Goal: Information Seeking & Learning: Find specific fact

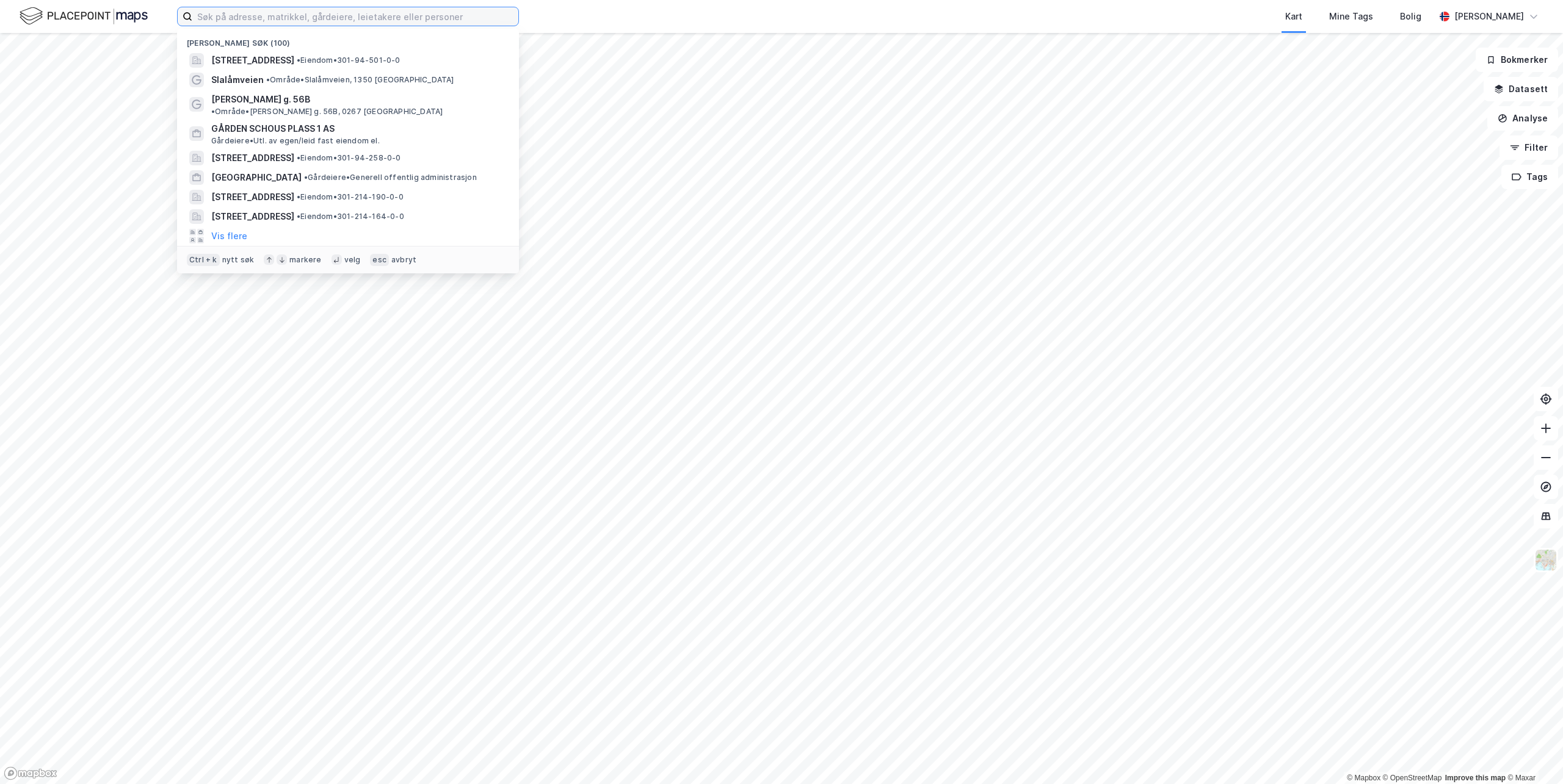
click at [473, 17] on input at bounding box center [356, 16] width 326 height 19
click at [314, 16] on input at bounding box center [356, 16] width 326 height 19
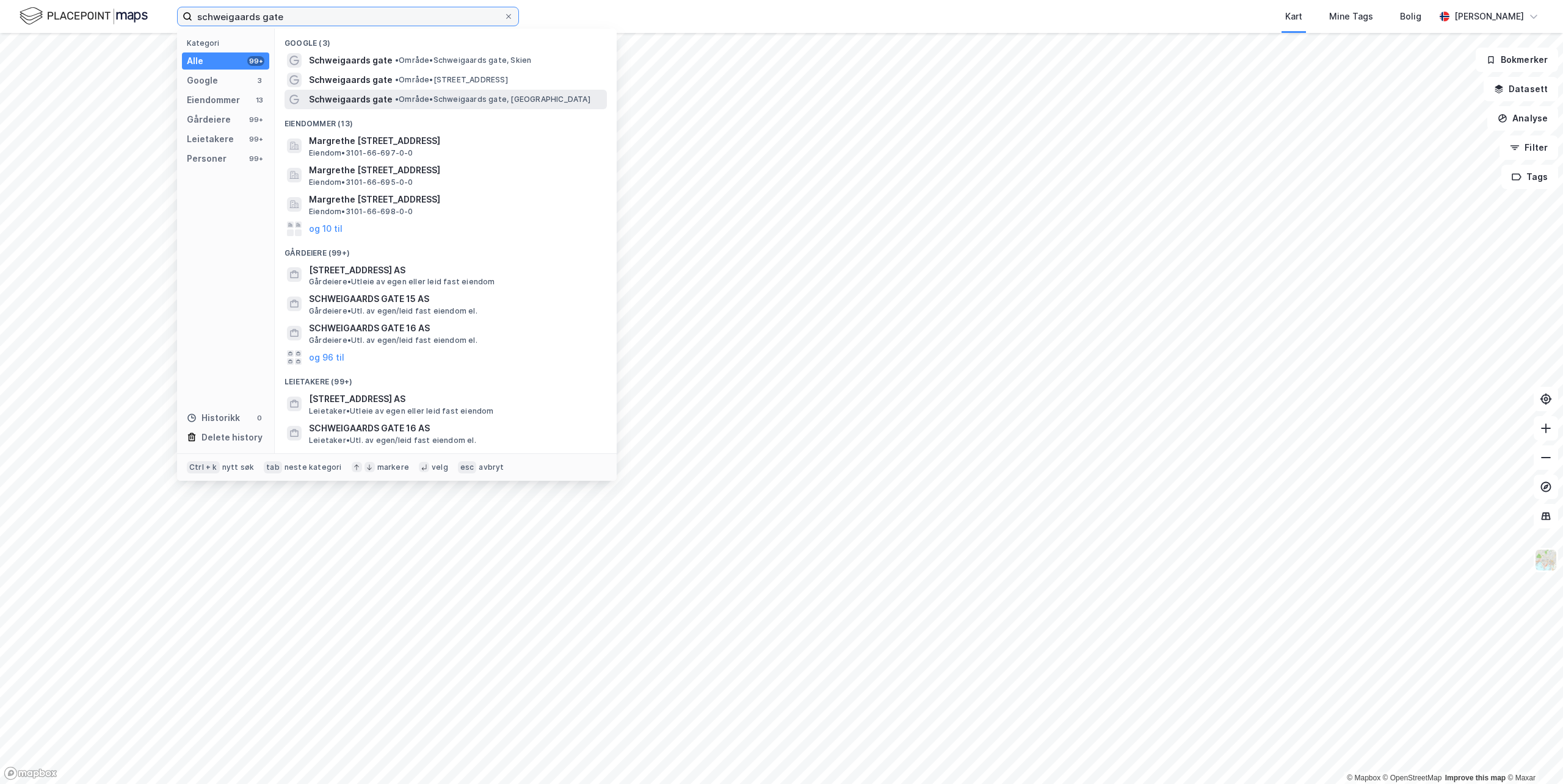
type input "schweigaards gate"
click at [337, 92] on span "Schweigaards gate" at bounding box center [350, 99] width 84 height 15
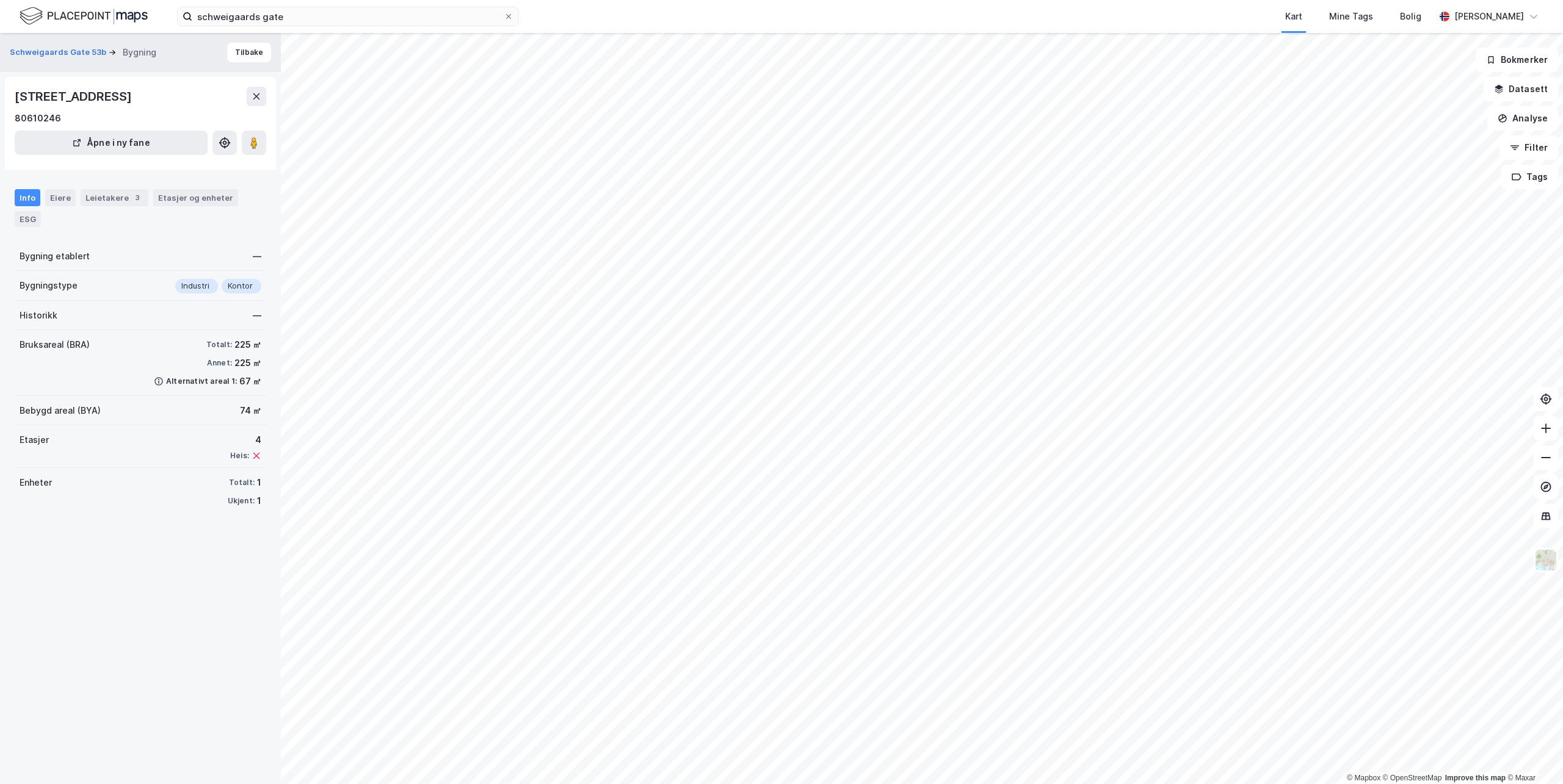
click at [50, 207] on div "Info Eiere Leietakere 3 Etasjer og enheter ESG" at bounding box center [141, 208] width 252 height 38
click at [53, 201] on div "Eiere" at bounding box center [60, 197] width 30 height 17
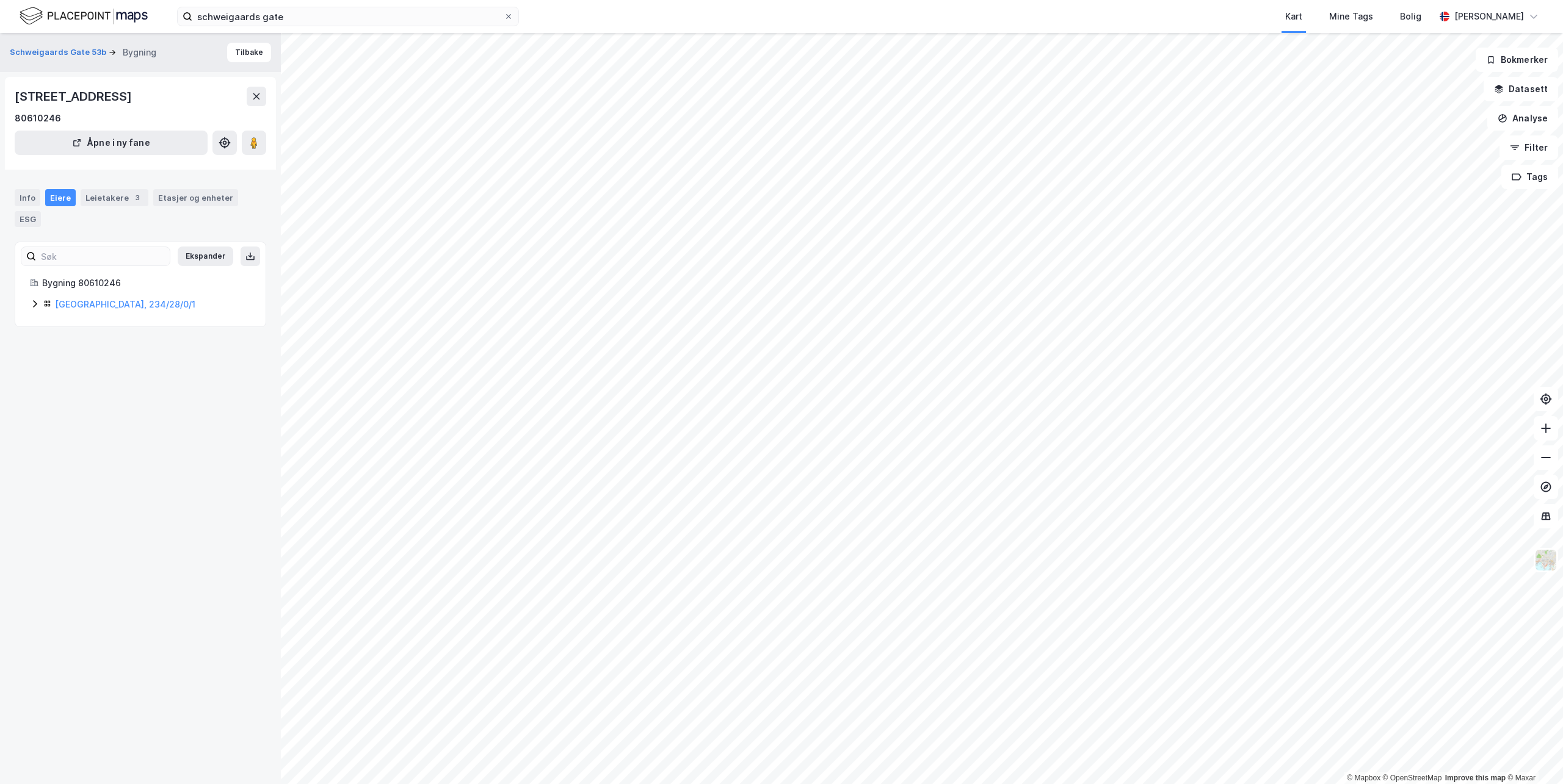
click at [36, 304] on icon at bounding box center [34, 304] width 10 height 10
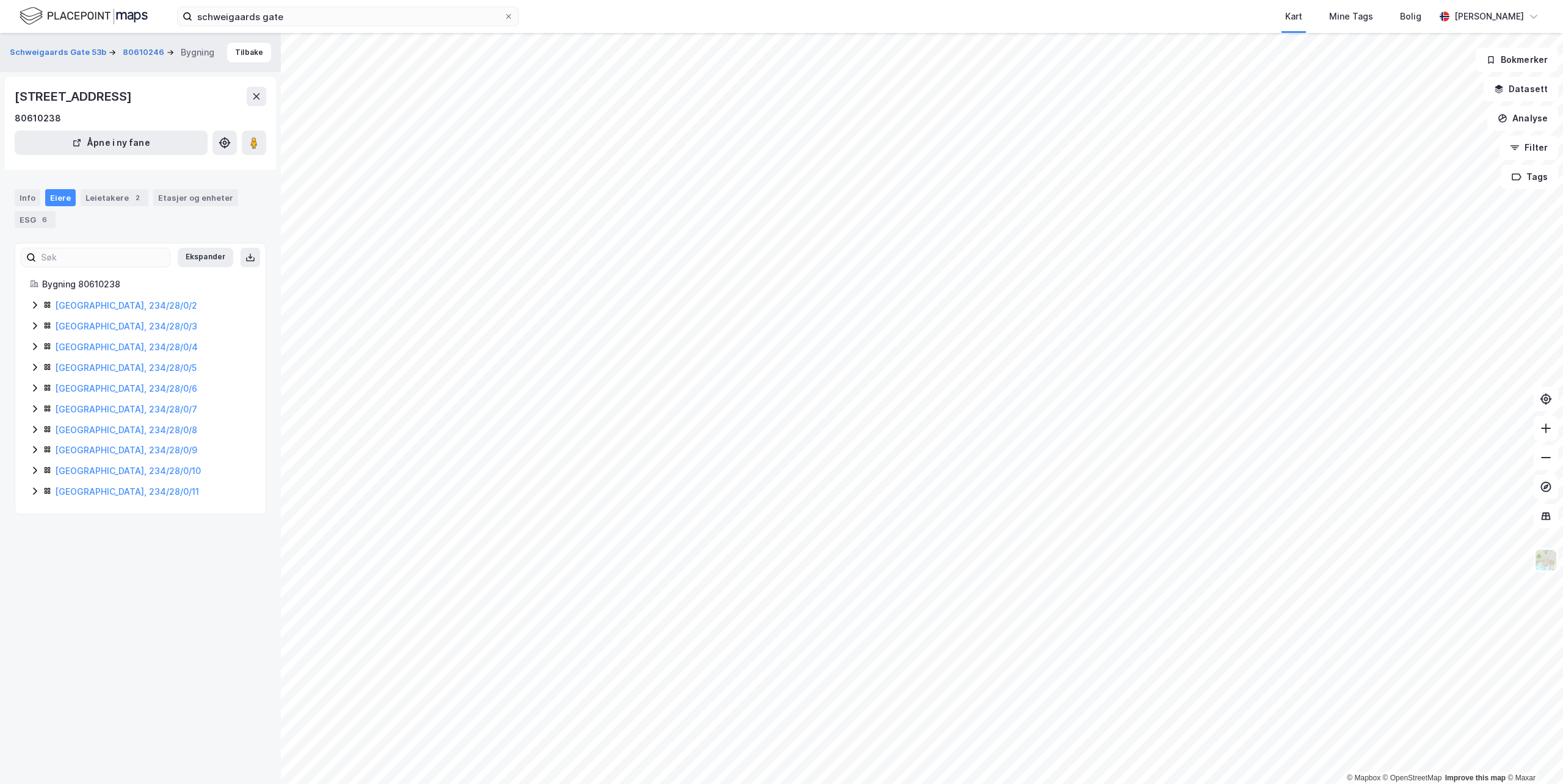
click at [36, 306] on icon at bounding box center [35, 305] width 4 height 7
click at [35, 389] on icon at bounding box center [35, 387] width 4 height 7
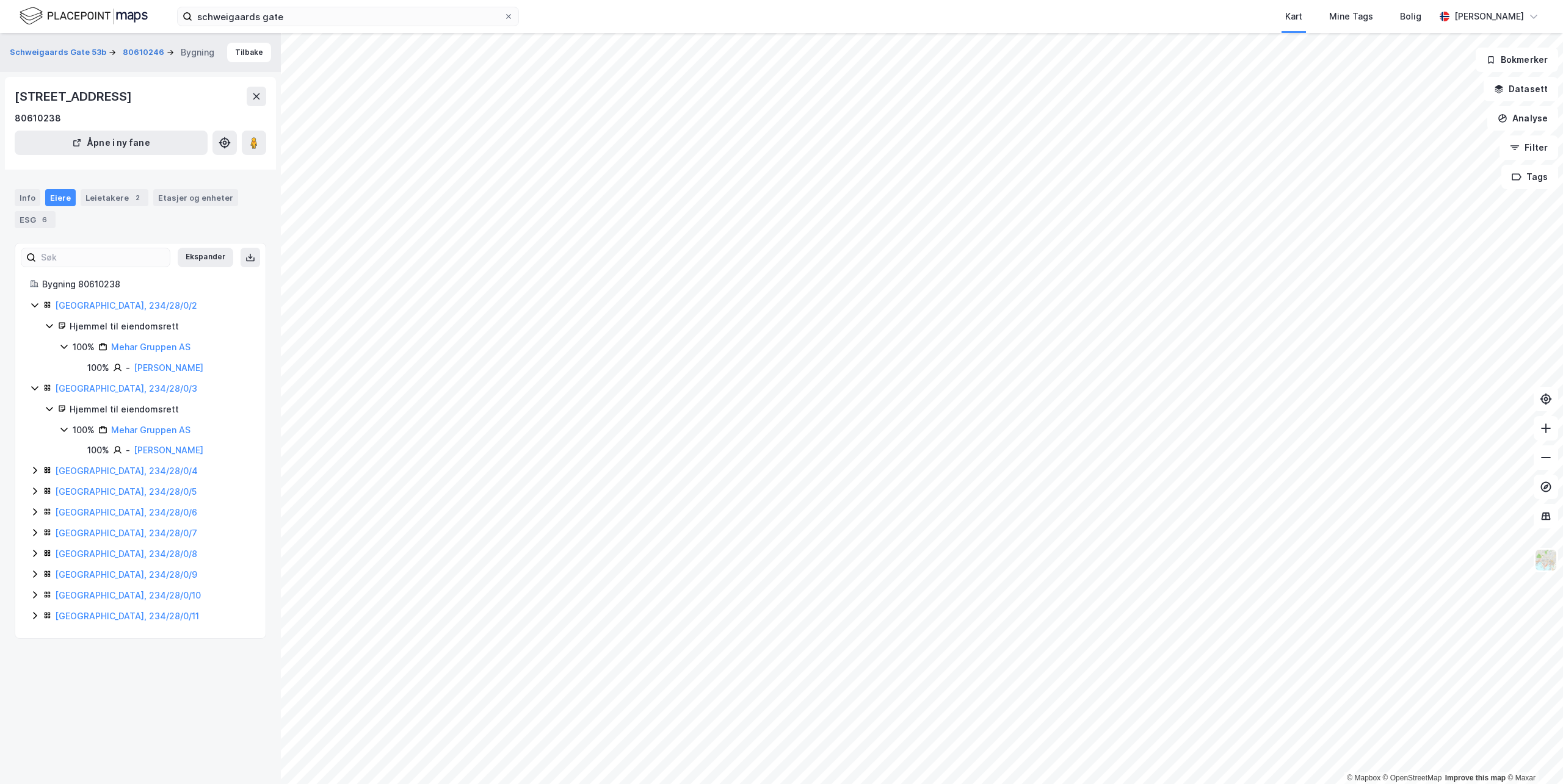
click at [33, 470] on icon at bounding box center [34, 471] width 10 height 10
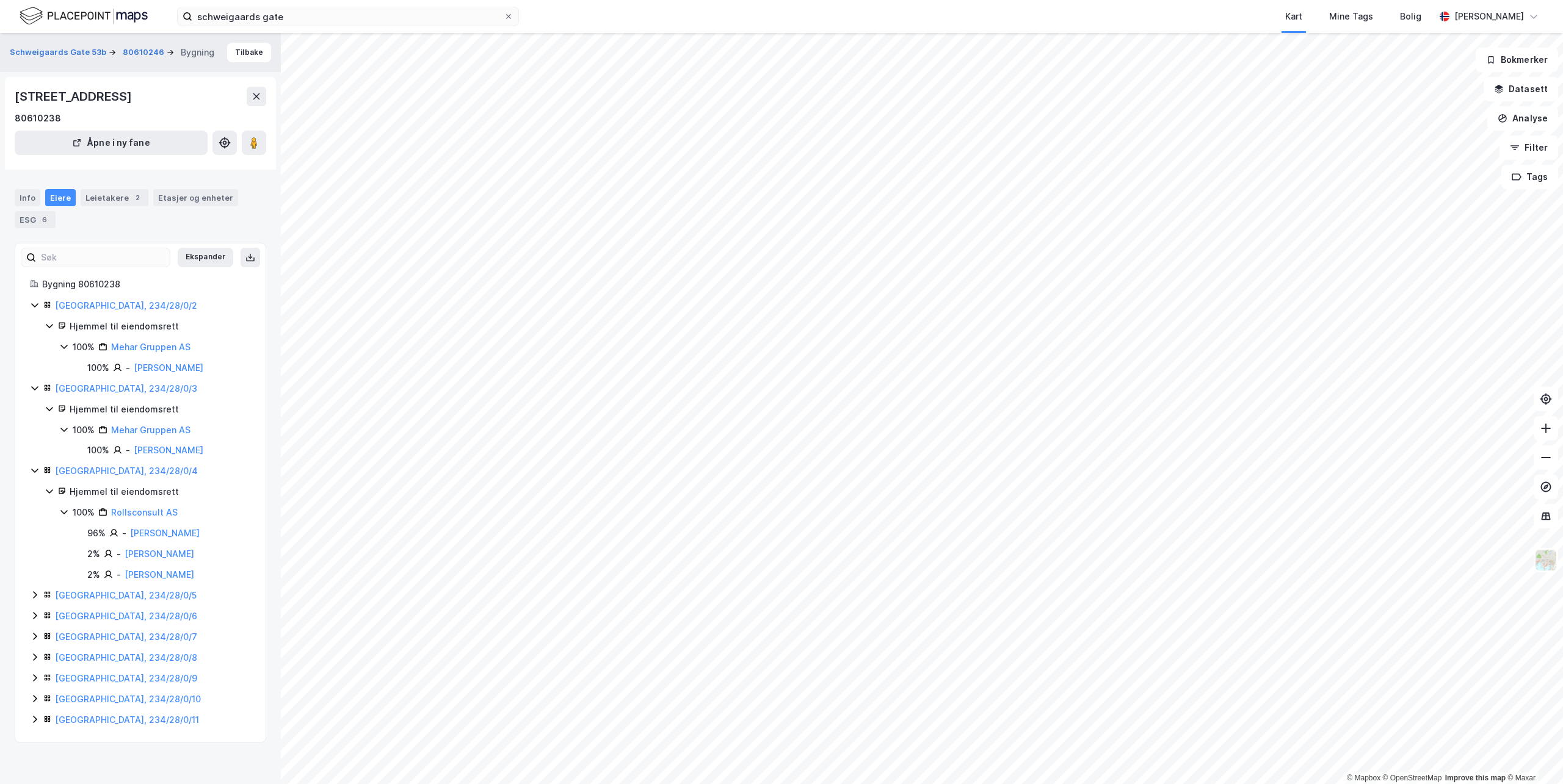
click at [31, 595] on icon at bounding box center [34, 595] width 10 height 10
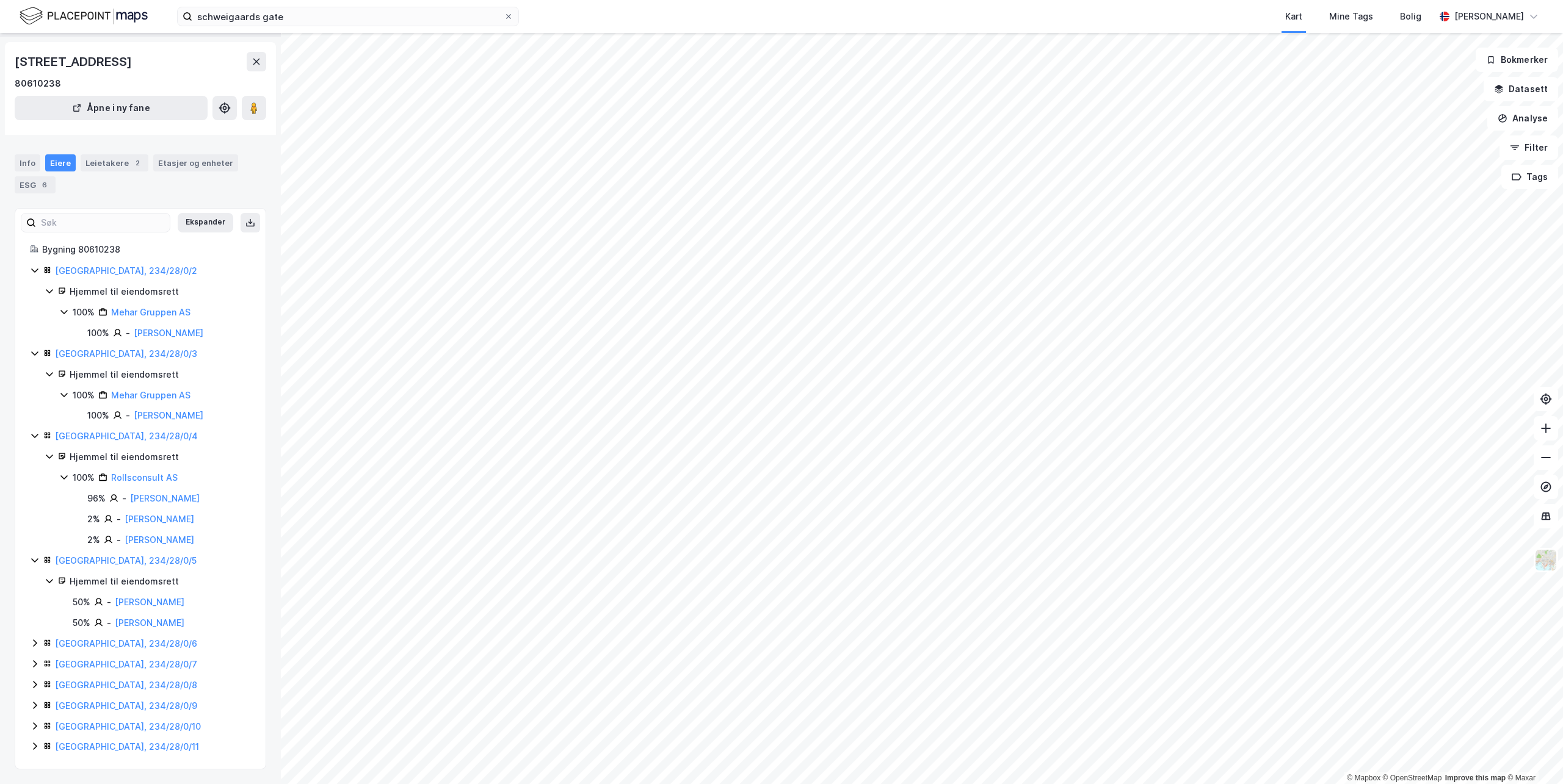
click at [34, 639] on icon at bounding box center [34, 644] width 10 height 10
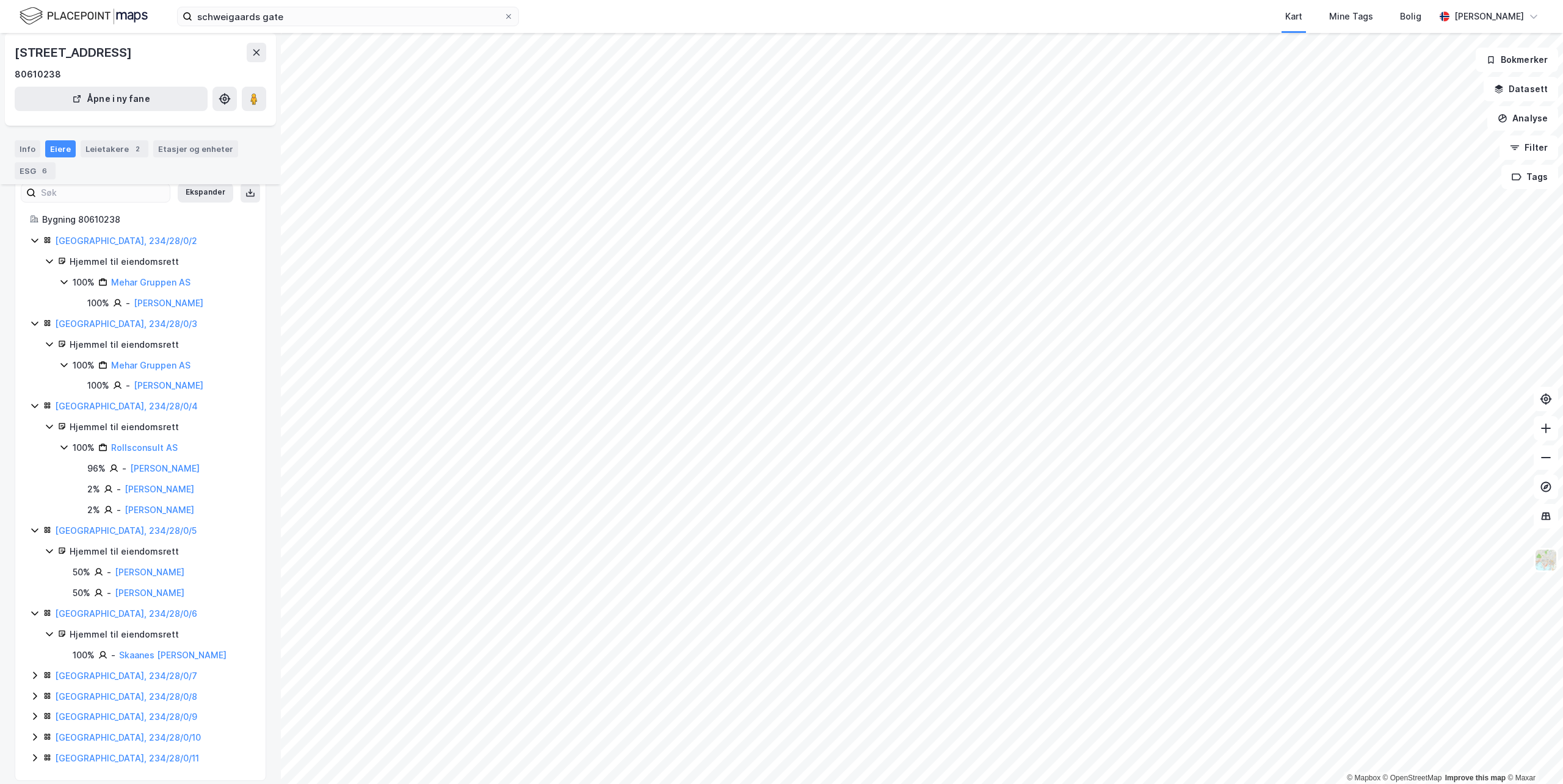
scroll to position [79, 0]
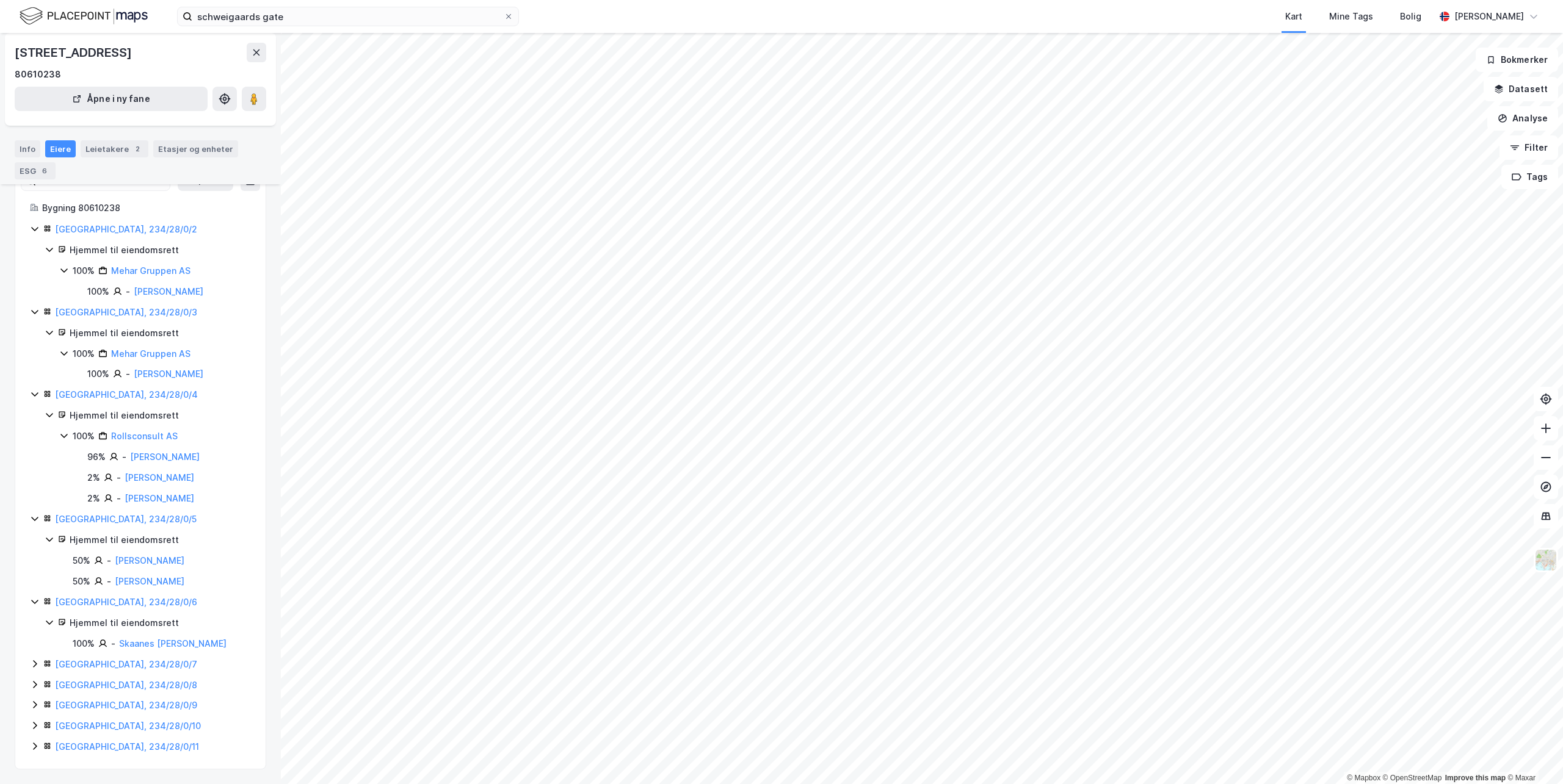
click at [29, 661] on icon at bounding box center [34, 664] width 10 height 10
click at [33, 726] on icon at bounding box center [34, 723] width 10 height 10
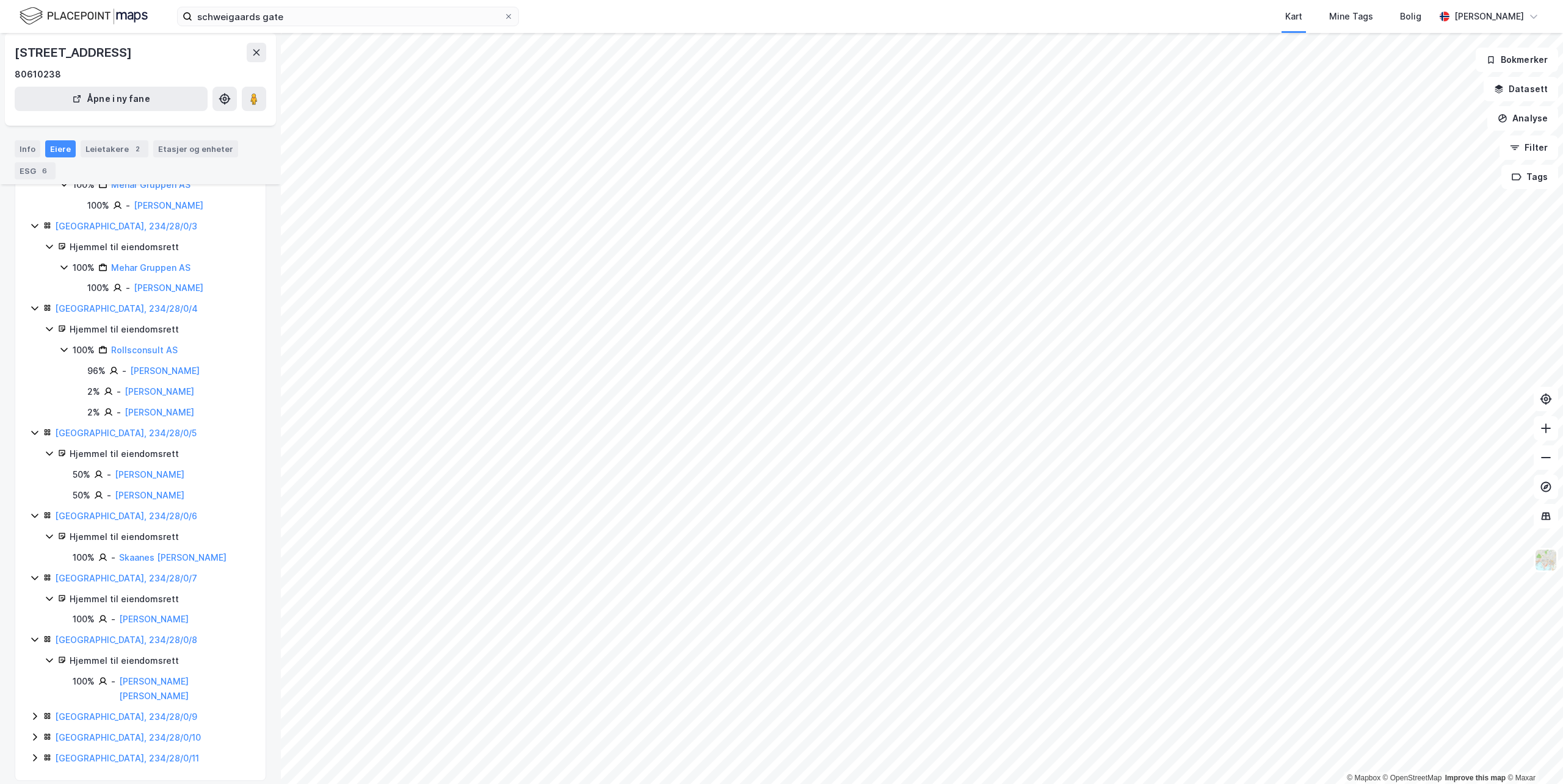
click at [34, 711] on icon at bounding box center [34, 716] width 10 height 10
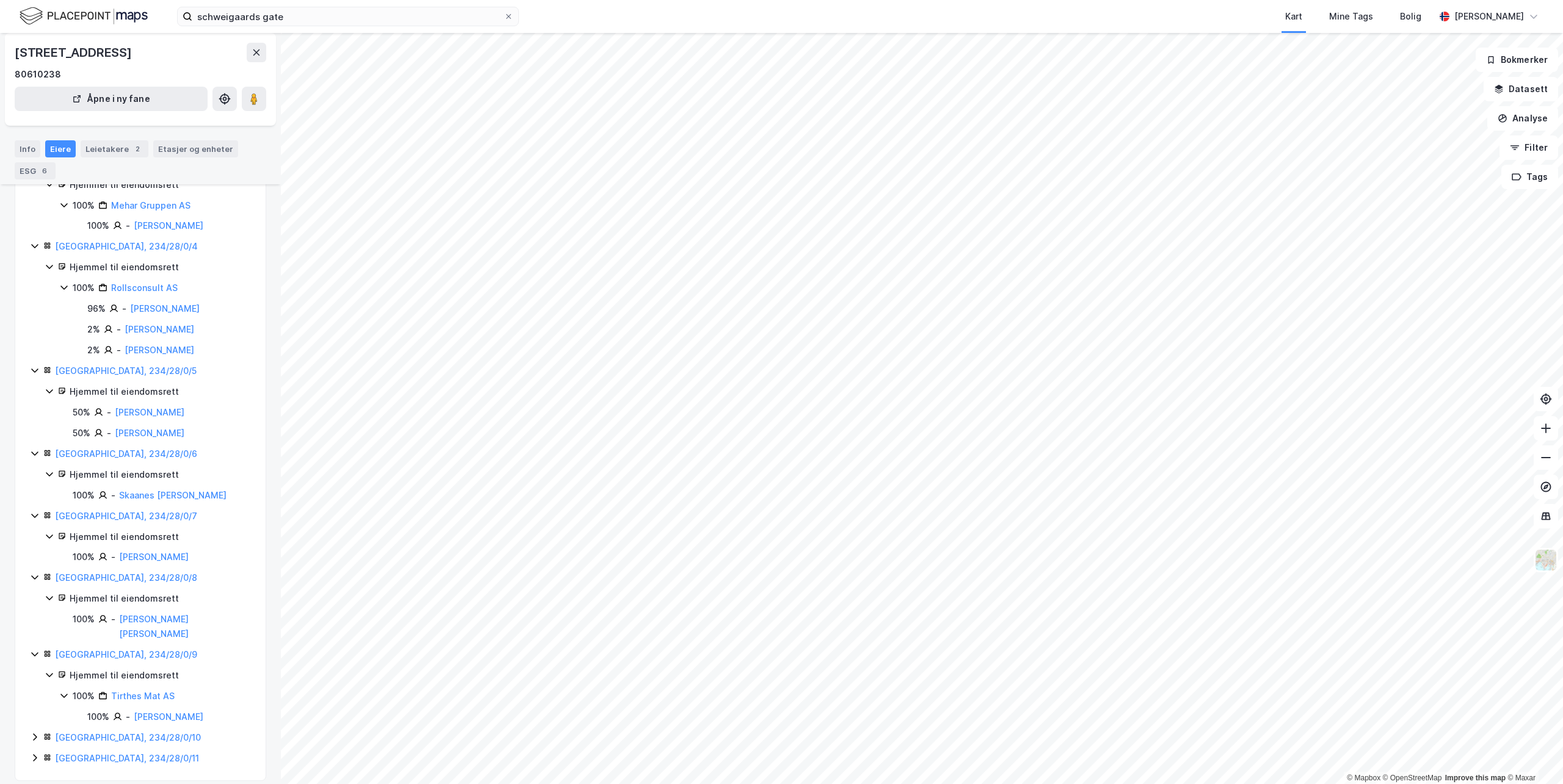
click at [34, 734] on icon at bounding box center [35, 737] width 4 height 7
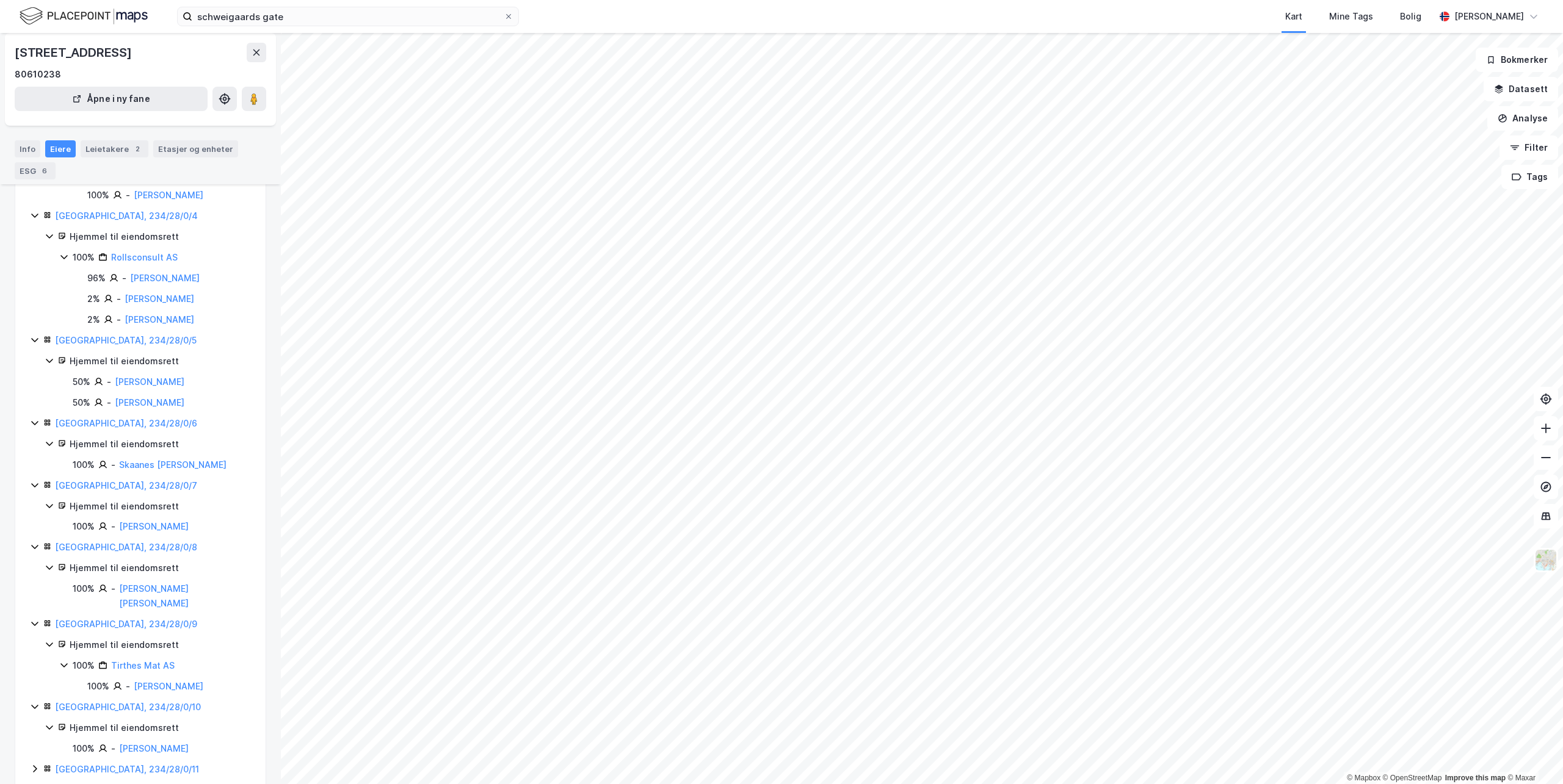
scroll to position [266, 0]
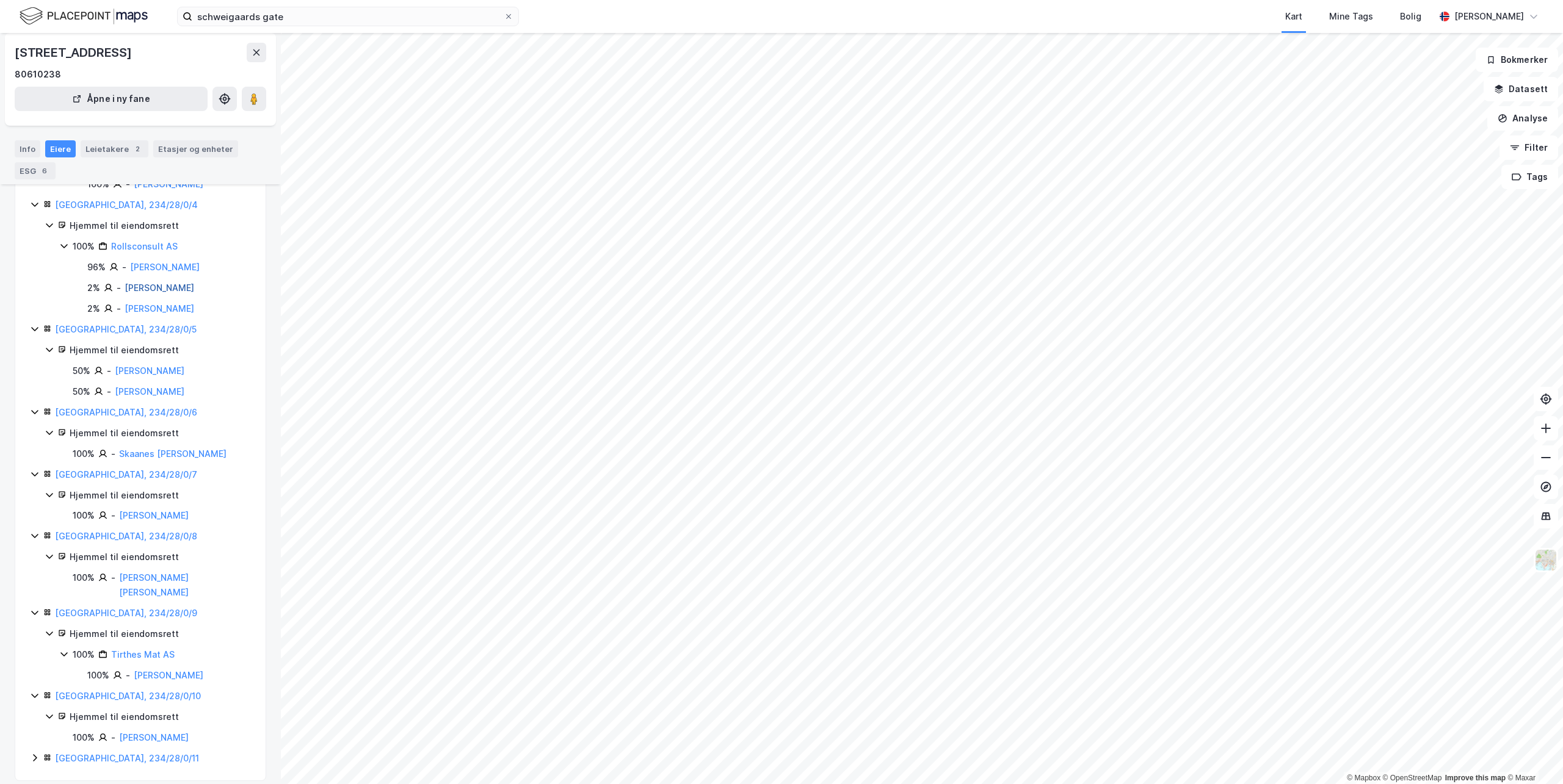
click at [165, 288] on link "[PERSON_NAME]" at bounding box center [159, 288] width 70 height 11
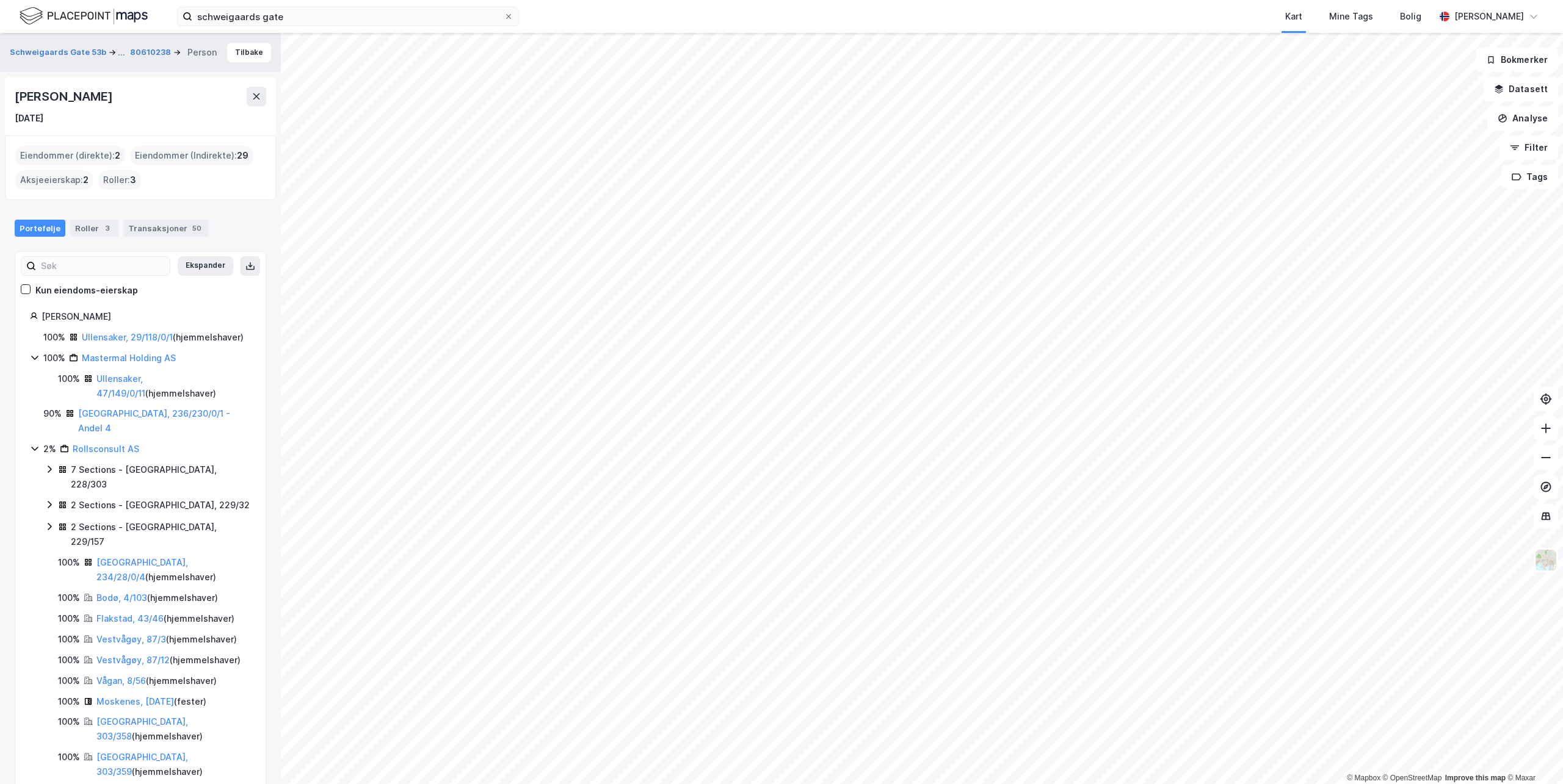
click at [1016, 25] on div "schweigaards gate Kart Mine Tags Bolig [PERSON_NAME] © Mapbox © OpenStreetMap I…" at bounding box center [782, 392] width 1563 height 784
click at [254, 94] on icon at bounding box center [257, 96] width 7 height 6
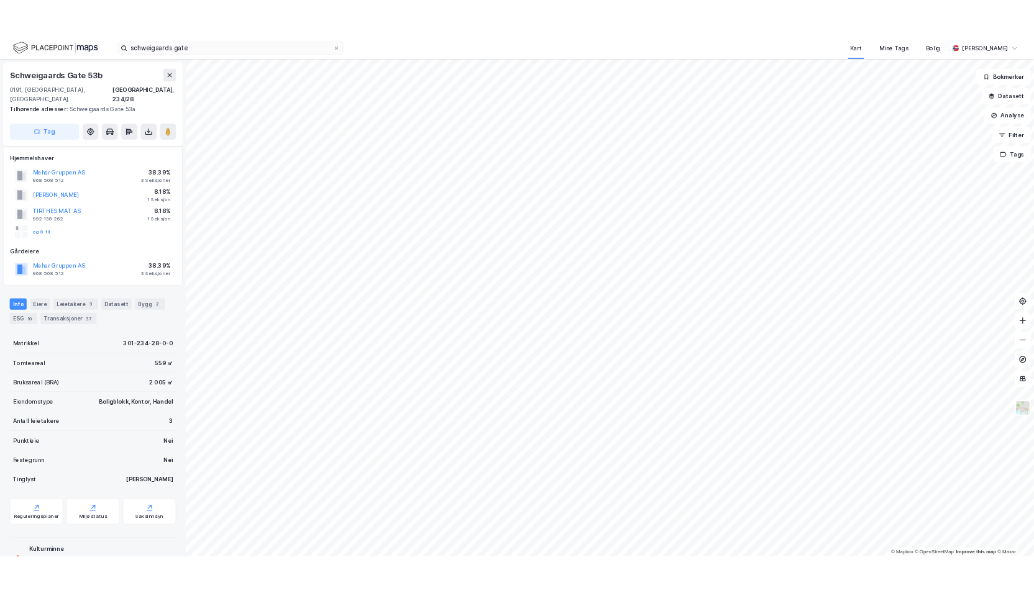
scroll to position [141, 0]
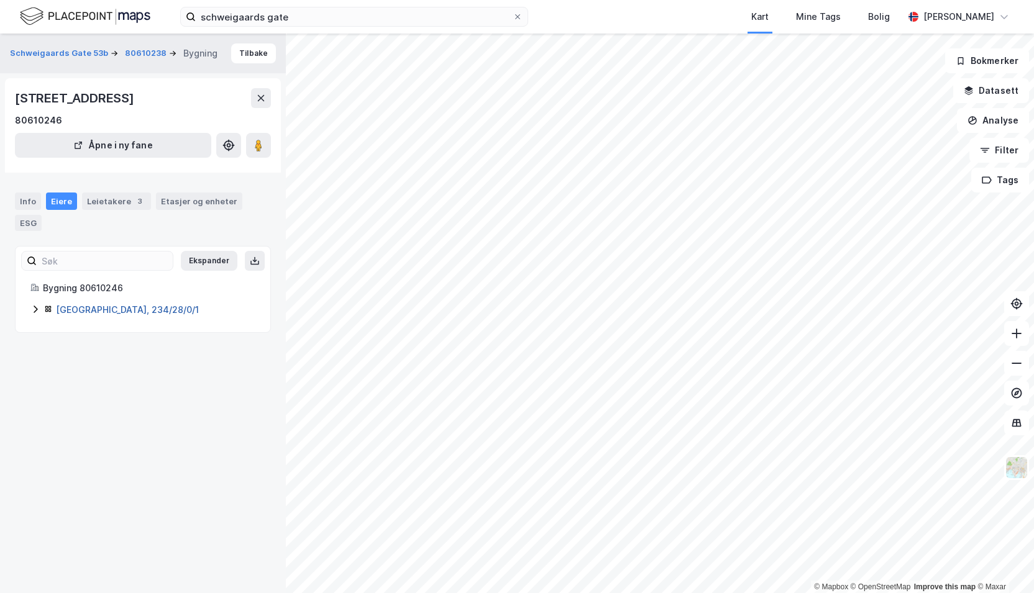
click at [119, 304] on link "[GEOGRAPHIC_DATA], 234/28/0/1" at bounding box center [127, 309] width 143 height 11
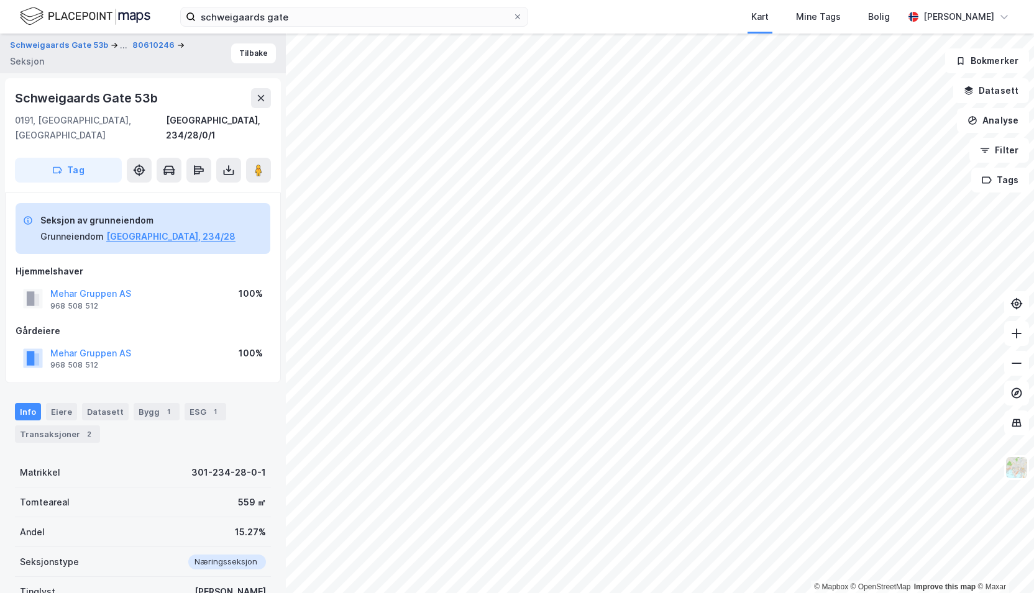
scroll to position [1, 0]
click at [0, 0] on button "Mehar Gruppen AS" at bounding box center [0, 0] width 0 height 0
click at [66, 403] on div "Eiere" at bounding box center [61, 411] width 31 height 17
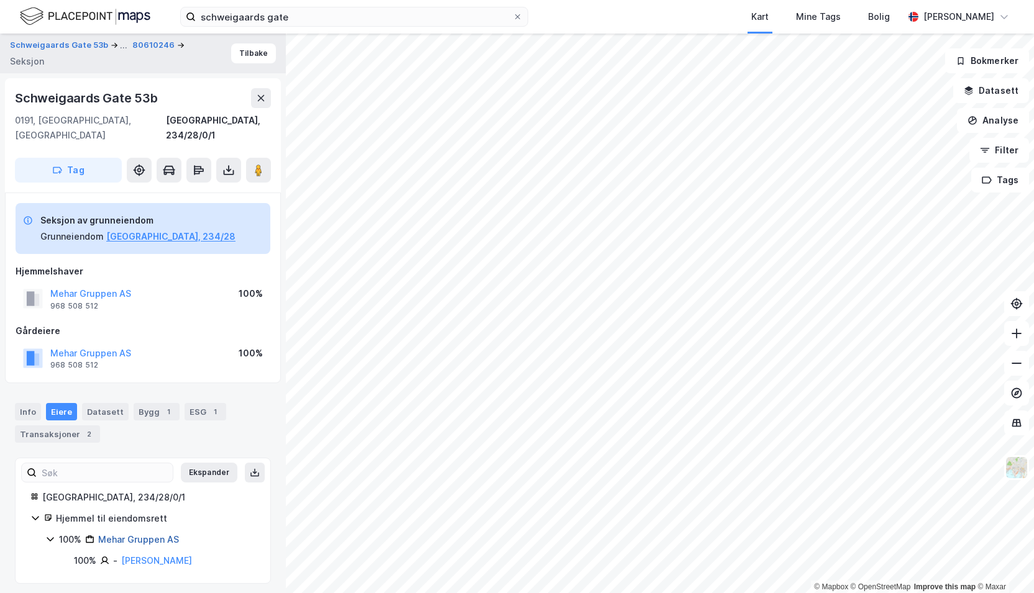
click at [123, 534] on link "Mehar Gruppen AS" at bounding box center [138, 539] width 81 height 11
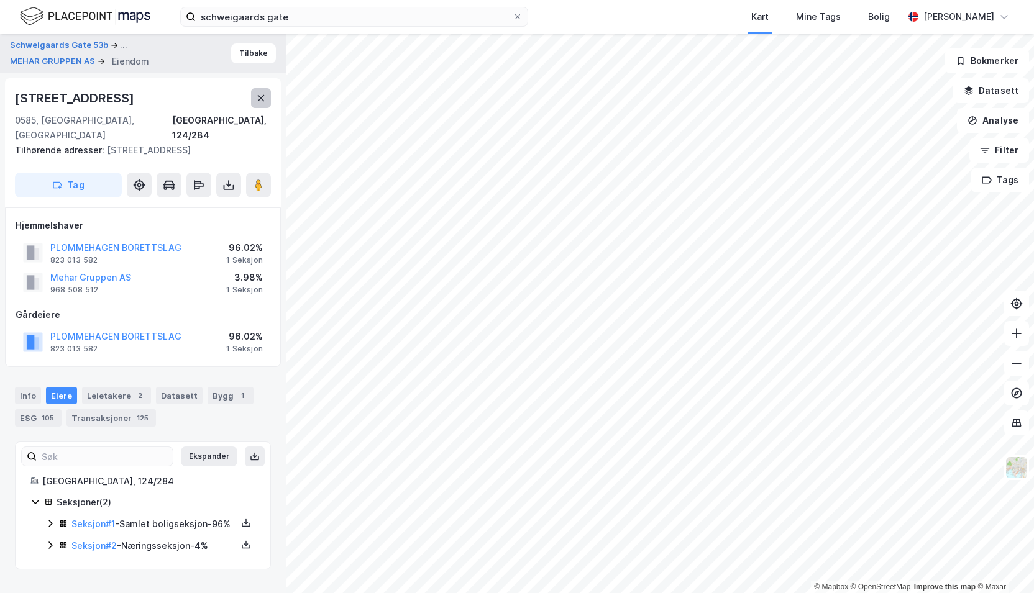
click at [262, 94] on icon at bounding box center [261, 98] width 10 height 10
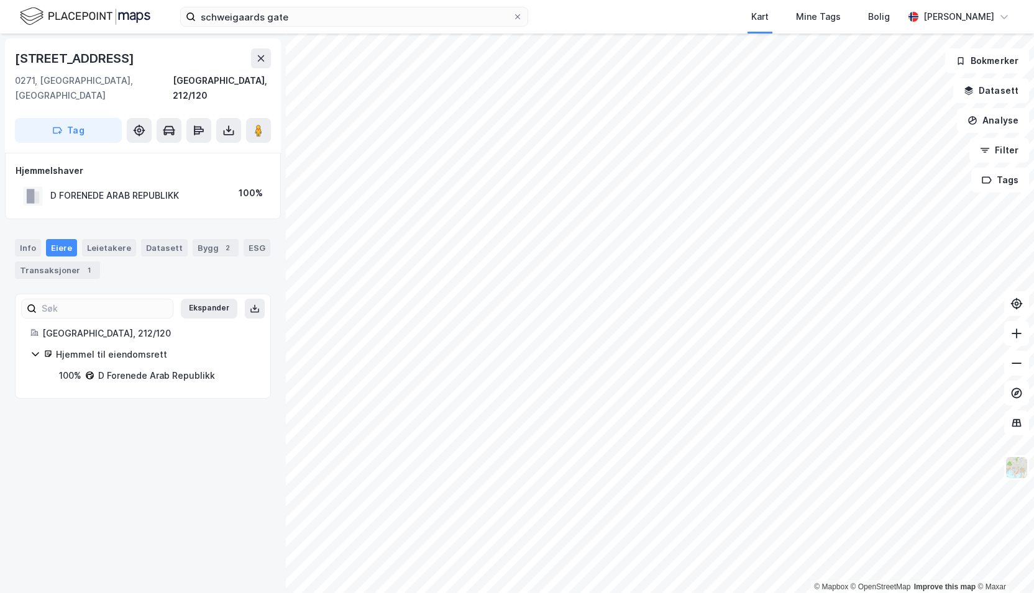
click at [122, 56] on div "[STREET_ADDRESS]" at bounding box center [76, 58] width 122 height 20
drag, startPoint x: 130, startPoint y: 57, endPoint x: 1, endPoint y: 41, distance: 130.8
click at [1, 41] on div "[STREET_ADDRESS], 212/120 Tag Hjemmelshaver D FORENEDE ARAB REPUBLIKK 100% Info…" at bounding box center [143, 314] width 286 height 560
copy div "[STREET_ADDRESS]"
